Goal: Task Accomplishment & Management: Manage account settings

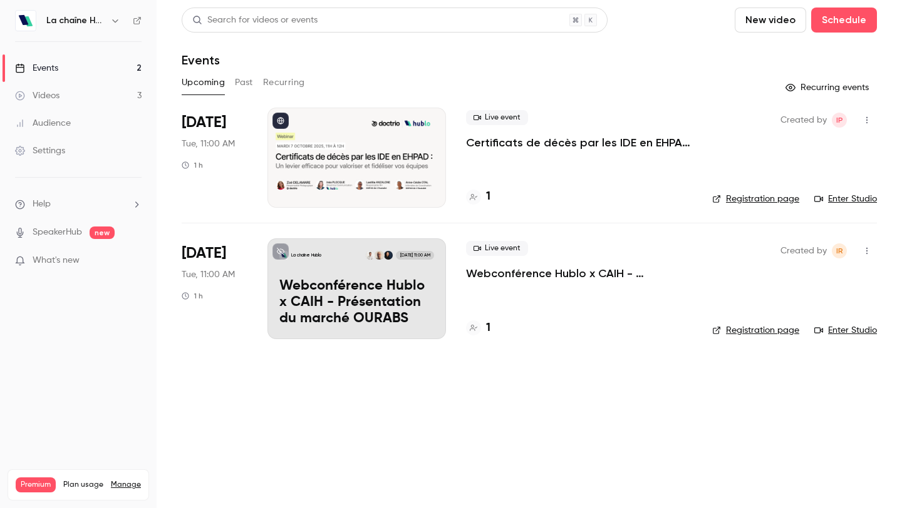
click at [339, 140] on div at bounding box center [356, 158] width 178 height 100
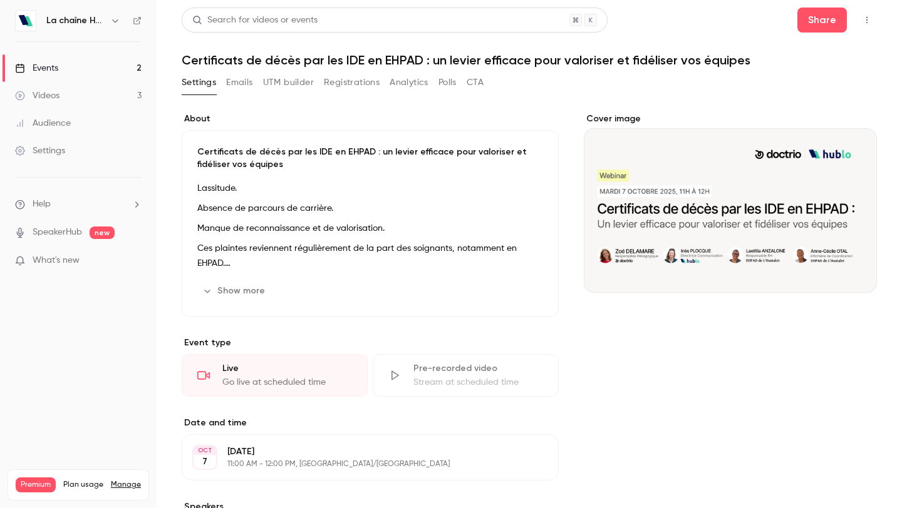
click at [292, 85] on button "UTM builder" at bounding box center [288, 83] width 51 height 20
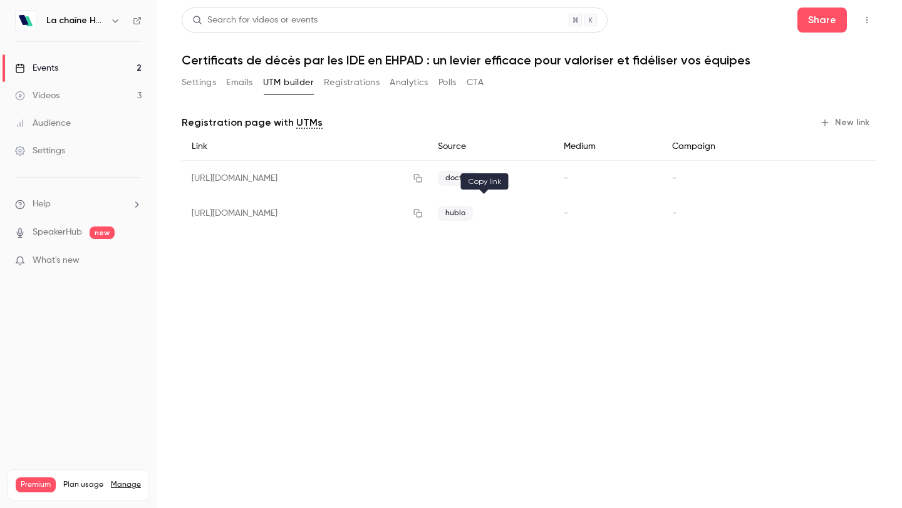
click at [423, 214] on icon "button" at bounding box center [418, 213] width 10 height 9
